Goal: Use online tool/utility: Utilize a website feature to perform a specific function

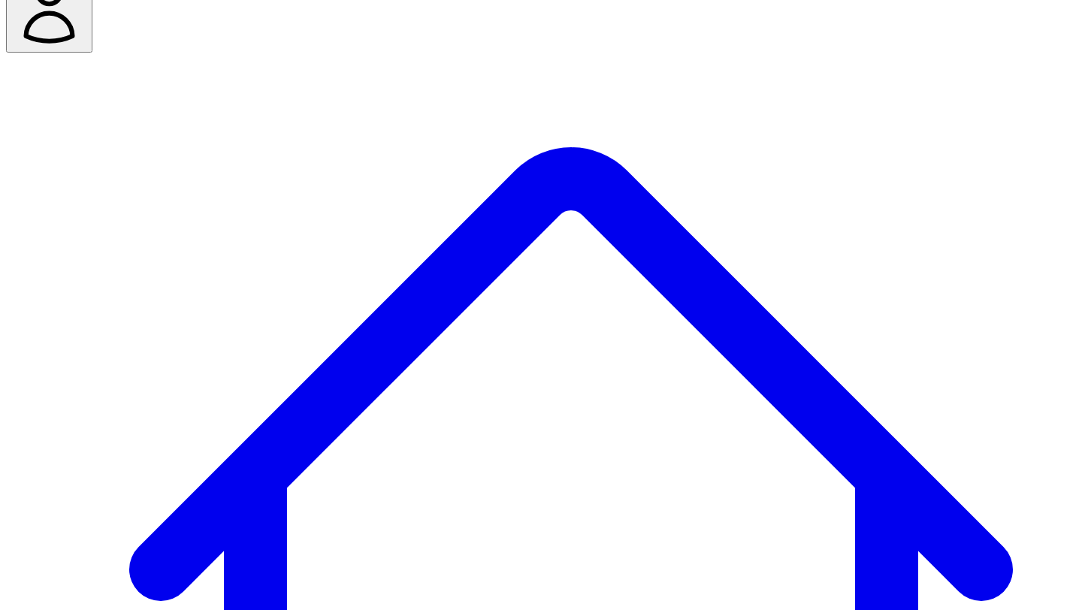
scroll to position [60, 0]
